Goal: Transaction & Acquisition: Subscribe to service/newsletter

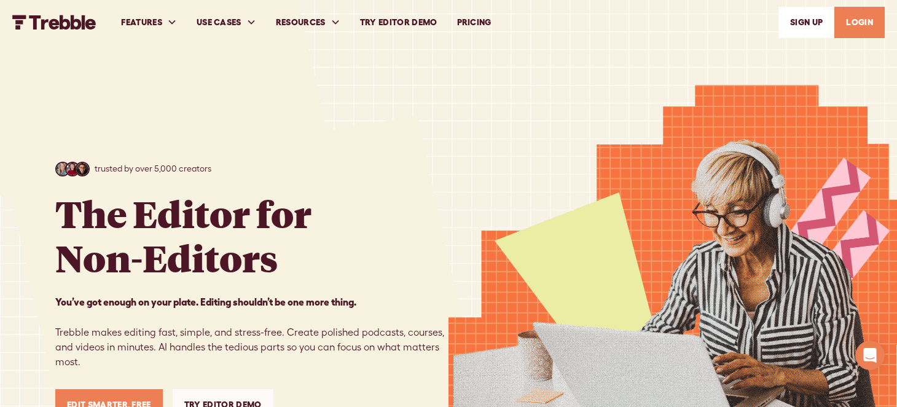
click at [477, 20] on link "PRICING" at bounding box center [473, 22] width 54 height 42
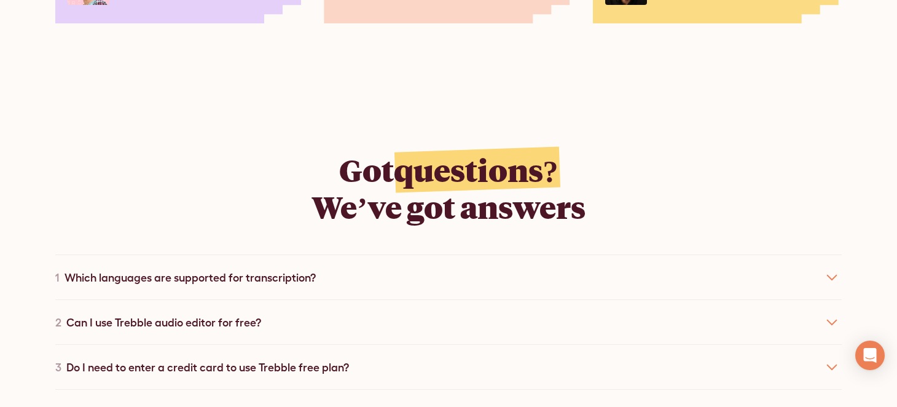
scroll to position [2087, 0]
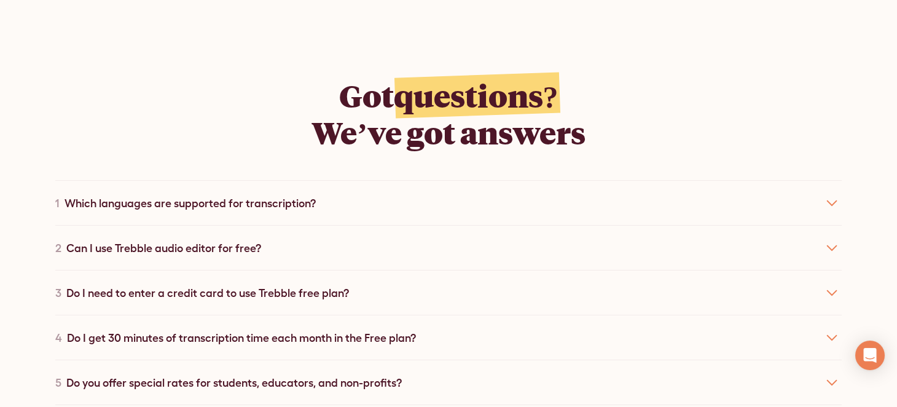
click at [830, 193] on icon at bounding box center [832, 203] width 20 height 20
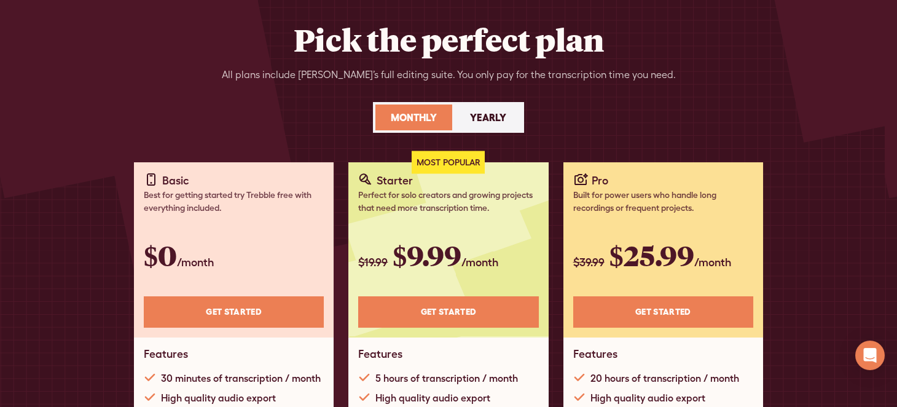
scroll to position [0, 0]
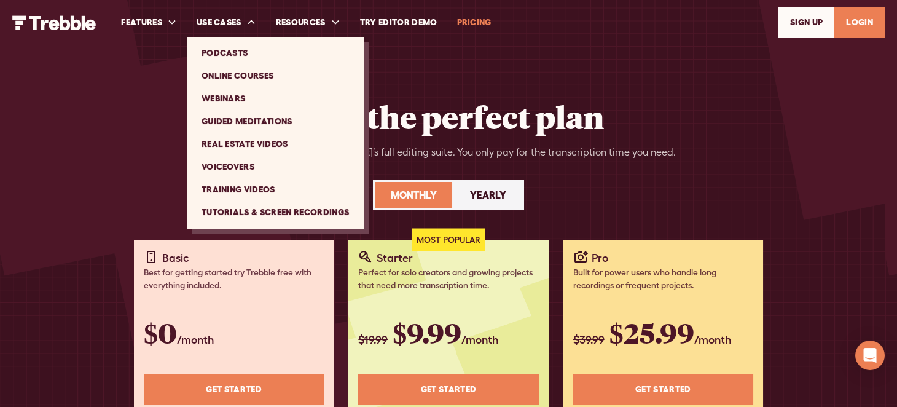
click at [258, 119] on link "Guided Meditations" at bounding box center [275, 121] width 167 height 23
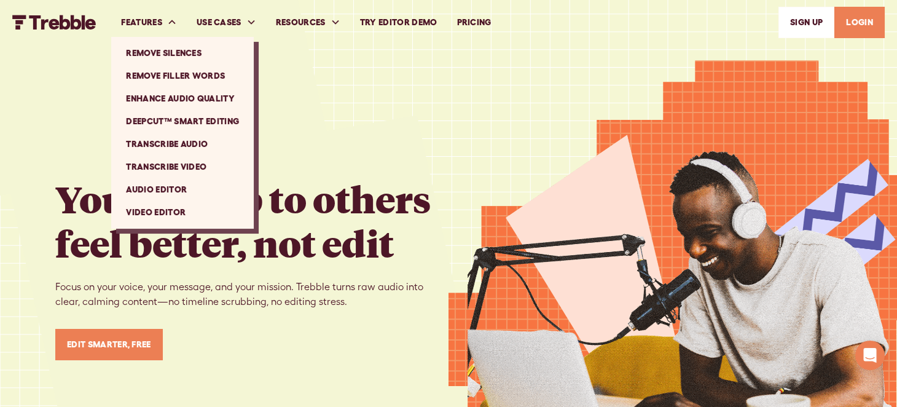
click at [158, 187] on link "Audio Editor" at bounding box center [182, 189] width 133 height 23
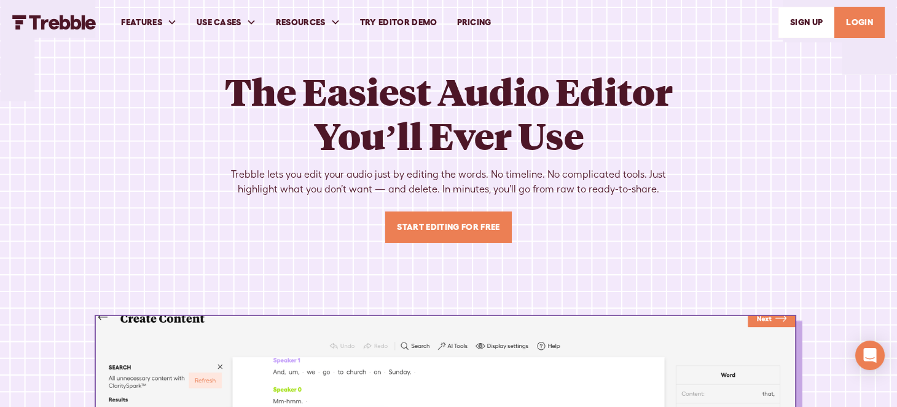
click at [807, 21] on link "SIGn UP" at bounding box center [806, 22] width 56 height 31
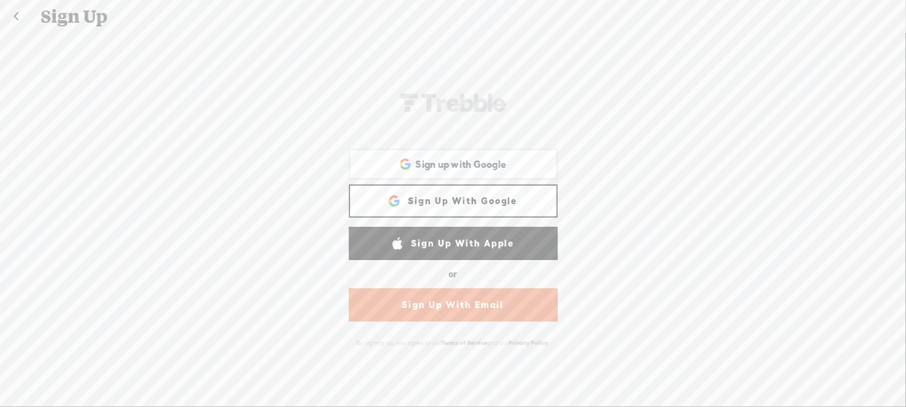
click at [514, 205] on link "Sign Up With Google" at bounding box center [453, 200] width 209 height 33
click at [463, 165] on span "Sign up with Google" at bounding box center [461, 164] width 91 height 13
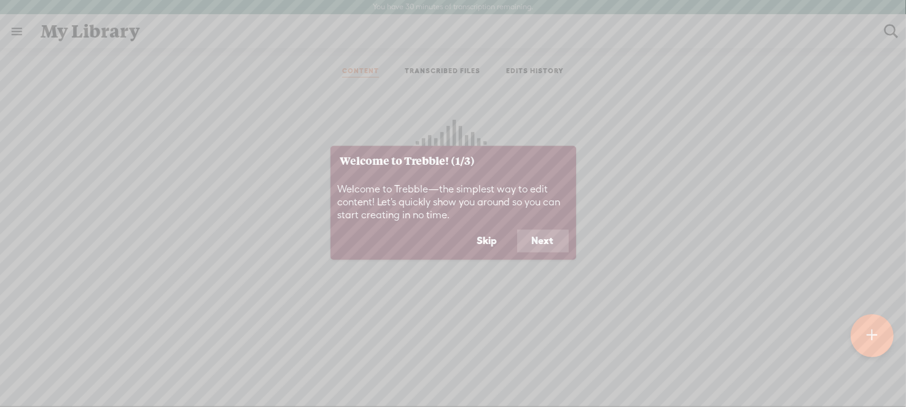
click at [545, 244] on button "Next" at bounding box center [543, 240] width 52 height 23
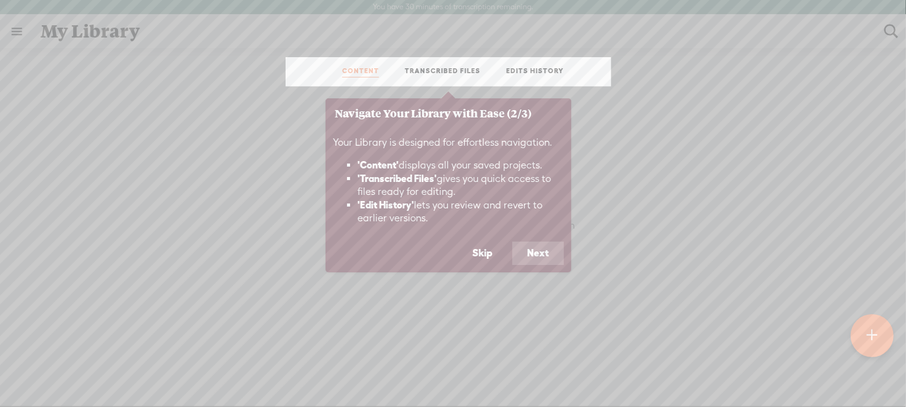
click at [525, 249] on button "Next" at bounding box center [538, 252] width 52 height 23
